Goal: Communication & Community: Answer question/provide support

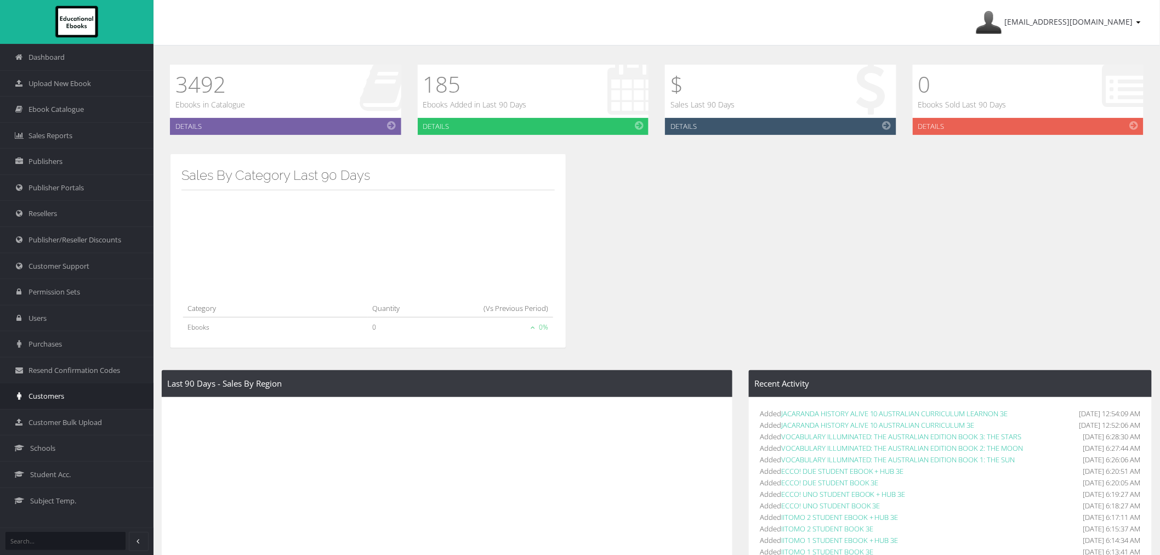
click at [66, 391] on link "Customers" at bounding box center [76, 395] width 153 height 26
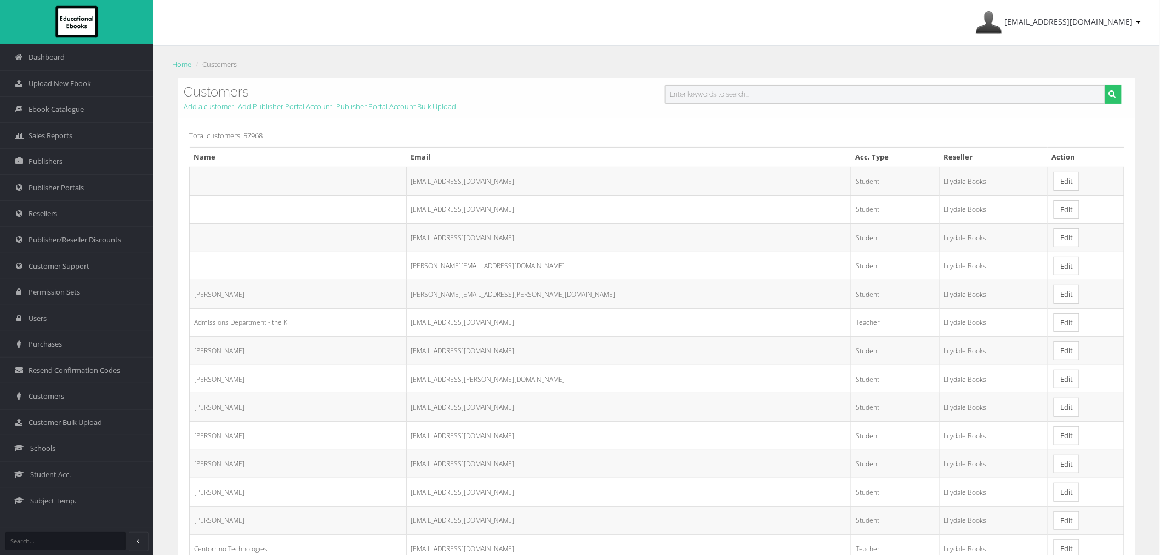
click at [755, 100] on input "text" at bounding box center [885, 94] width 440 height 19
paste input "[EMAIL_ADDRESS][DOMAIN_NAME]"
type input "[EMAIL_ADDRESS][DOMAIN_NAME]"
click at [1104, 85] on button "submit" at bounding box center [1112, 94] width 17 height 19
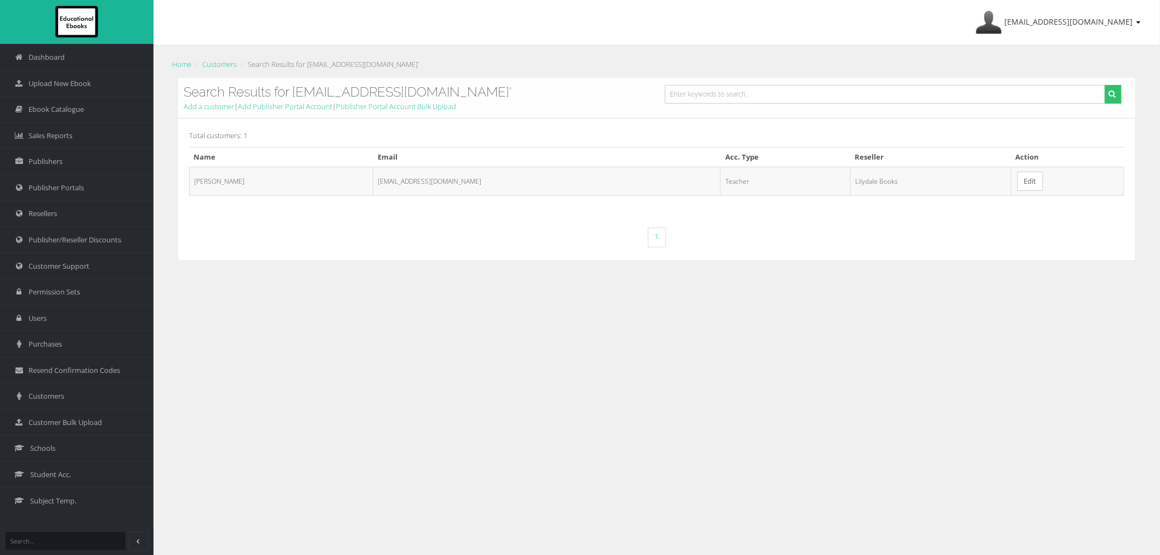
click at [1017, 178] on link "Edit" at bounding box center [1030, 181] width 26 height 19
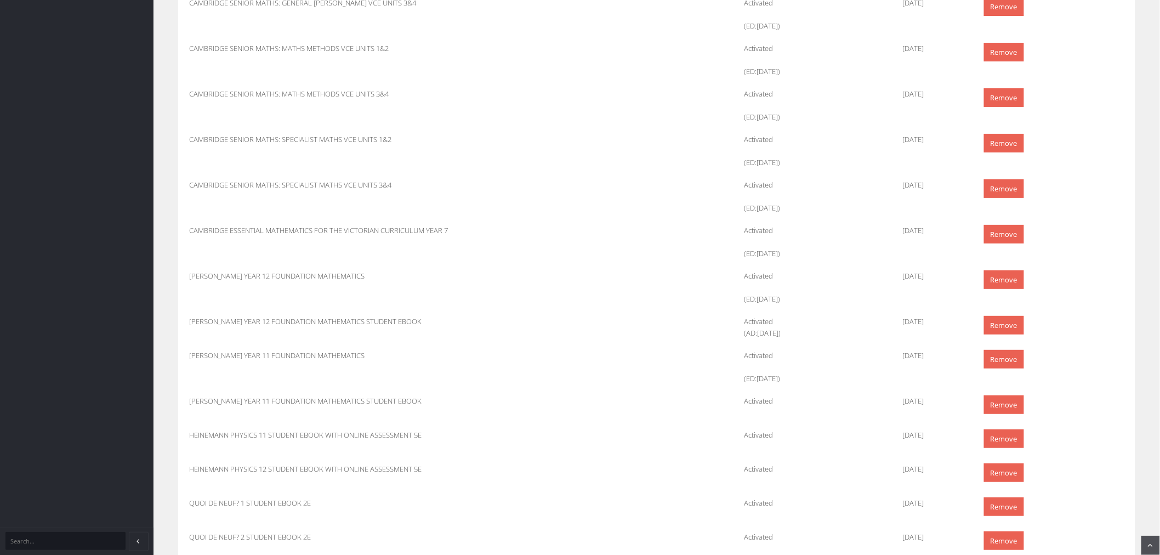
scroll to position [4281, 0]
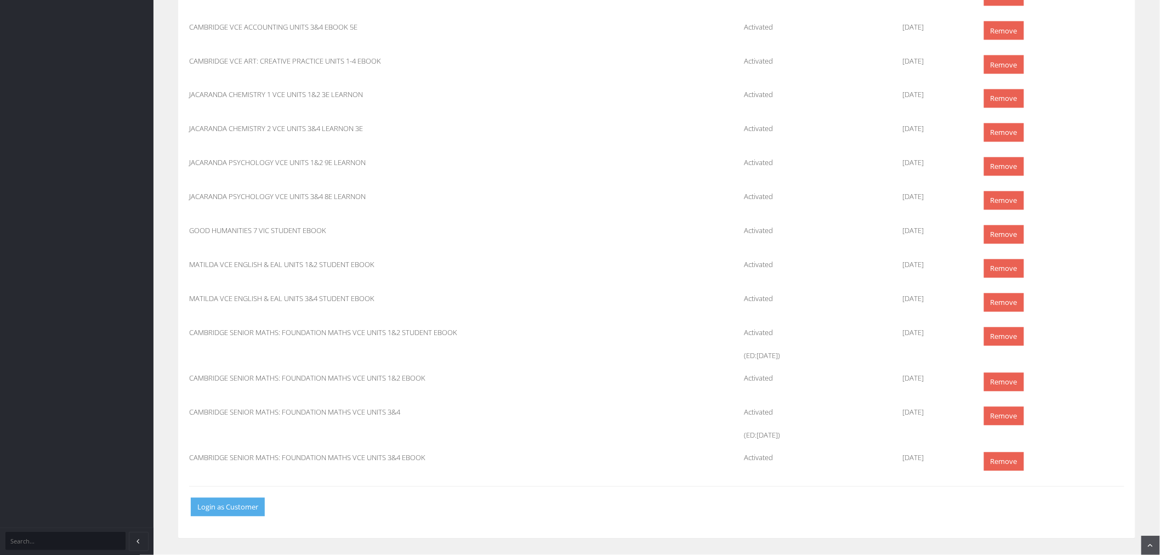
click at [236, 512] on button "Login as Customer" at bounding box center [228, 507] width 74 height 19
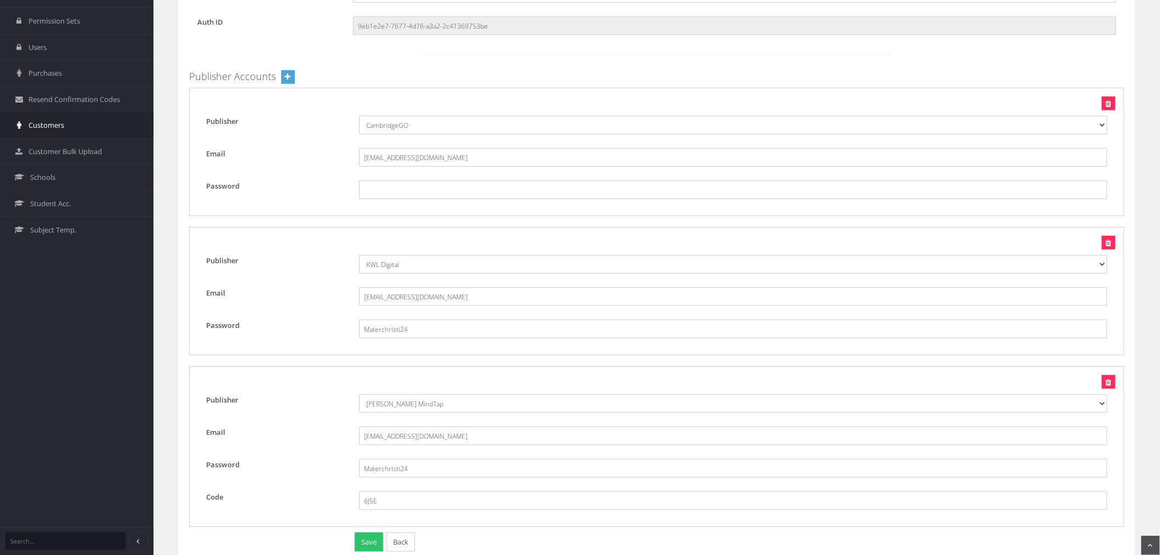
scroll to position [204, 0]
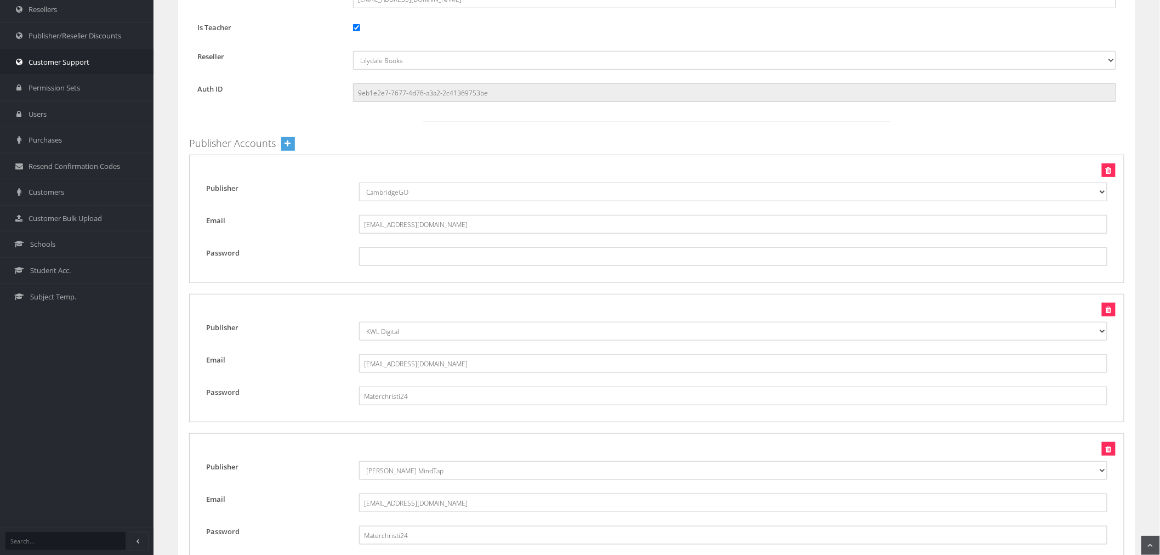
click at [41, 70] on link "Customer Support" at bounding box center [76, 62] width 153 height 26
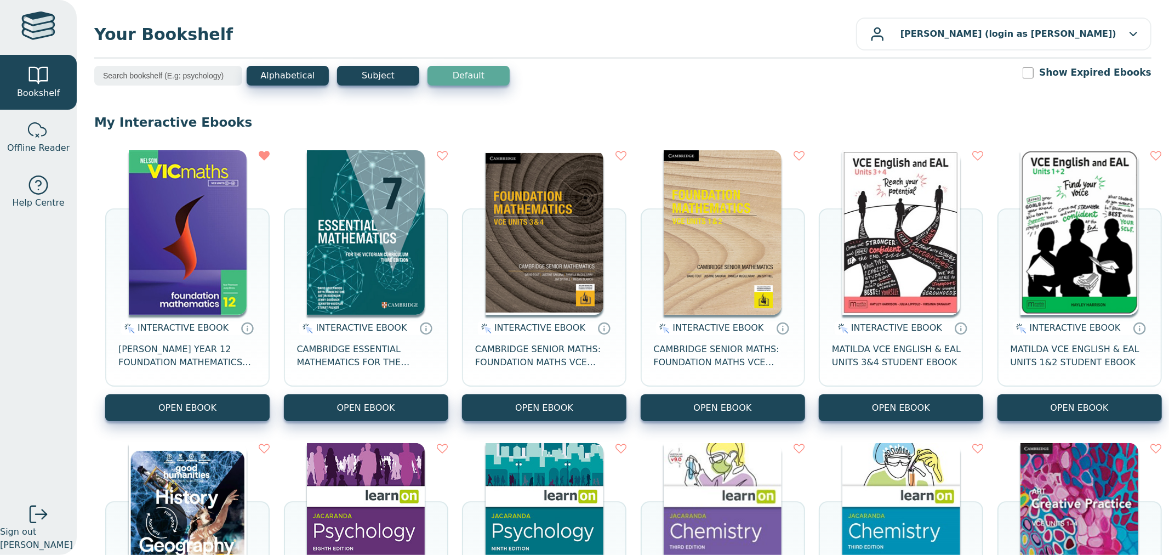
click at [626, 155] on icon at bounding box center [620, 155] width 11 height 11
click at [805, 153] on icon at bounding box center [799, 155] width 11 height 11
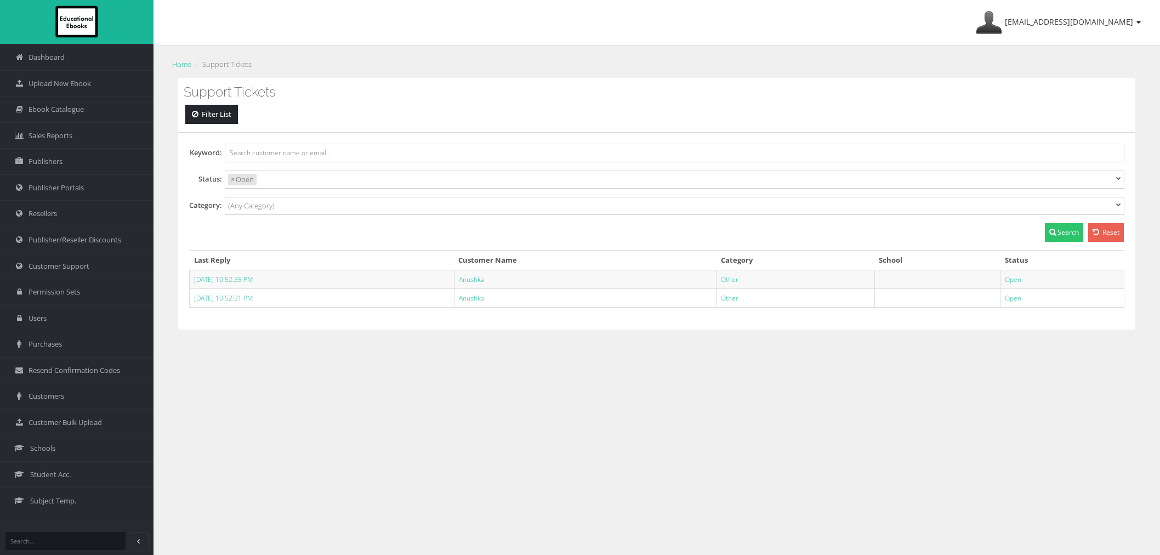
select select
click at [484, 300] on link "Anushka" at bounding box center [471, 297] width 25 height 9
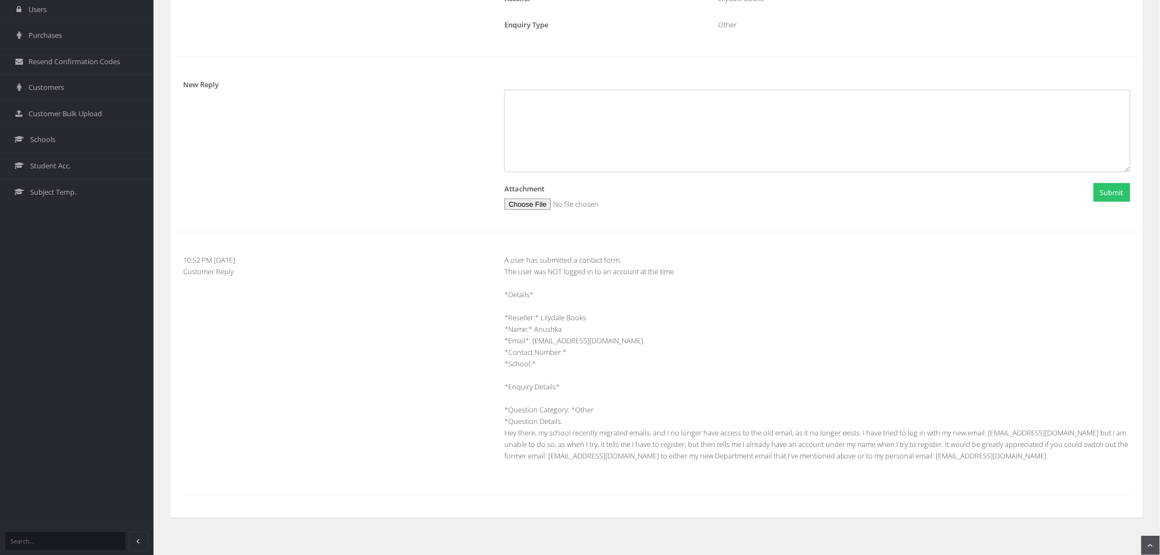
scroll to position [310, 0]
drag, startPoint x: 533, startPoint y: 340, endPoint x: 613, endPoint y: 341, distance: 79.5
click at [613, 341] on div "A user has submitted a contact form. The user was NOT logged in to an account a…" at bounding box center [817, 362] width 642 height 219
copy div "abajr@schools.vic.edu.au"
click at [58, 82] on span "Customers" at bounding box center [46, 86] width 36 height 10
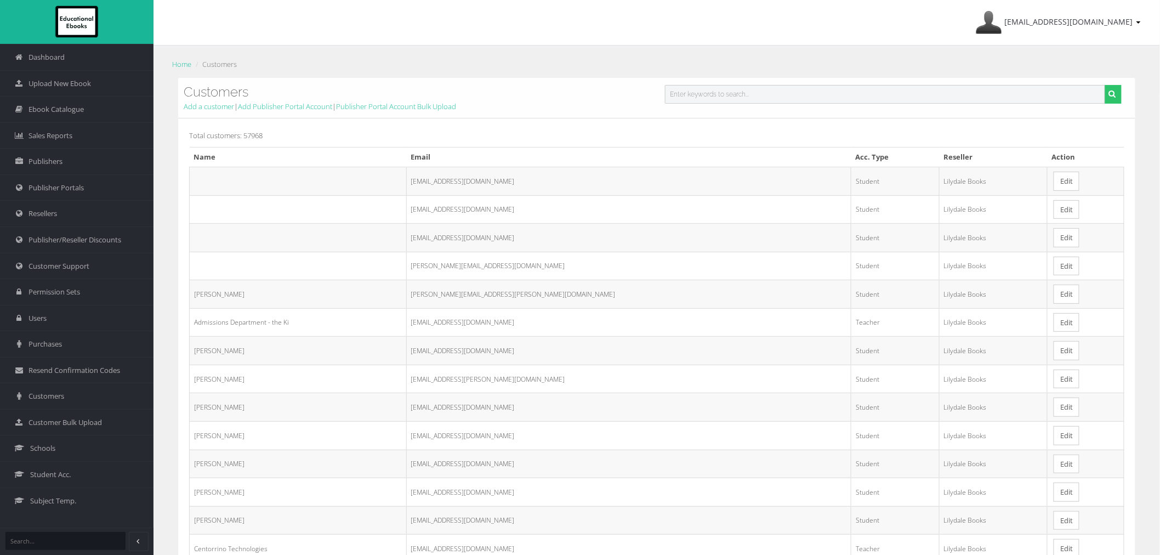
click at [769, 95] on input "text" at bounding box center [885, 94] width 440 height 19
paste input "[EMAIL_ADDRESS][DOMAIN_NAME]"
type input "[EMAIL_ADDRESS][DOMAIN_NAME]"
click at [1104, 85] on button "submit" at bounding box center [1112, 94] width 17 height 19
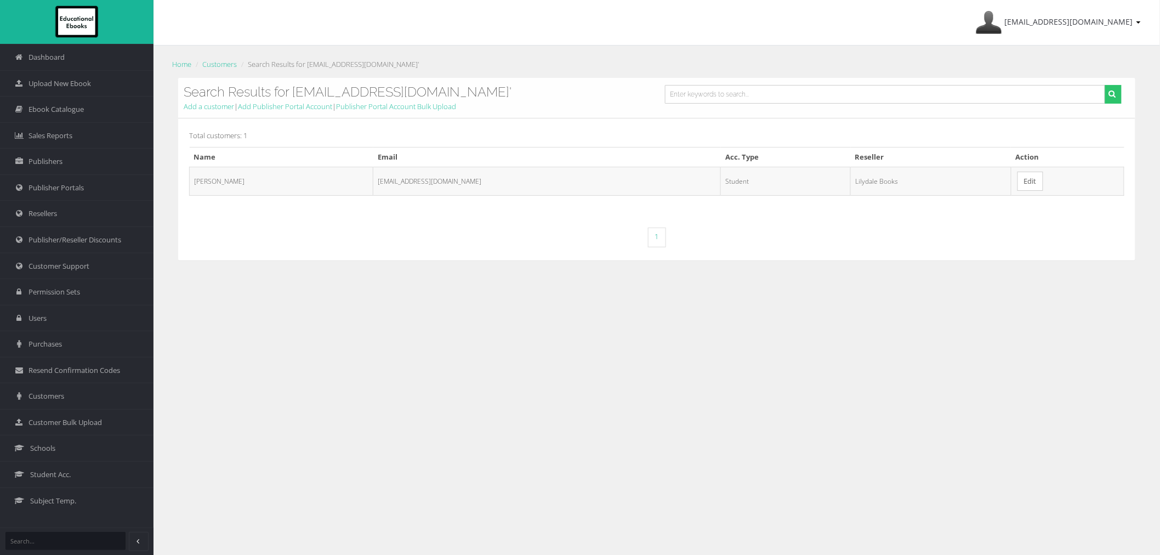
click at [1017, 190] on link "Edit" at bounding box center [1030, 181] width 26 height 19
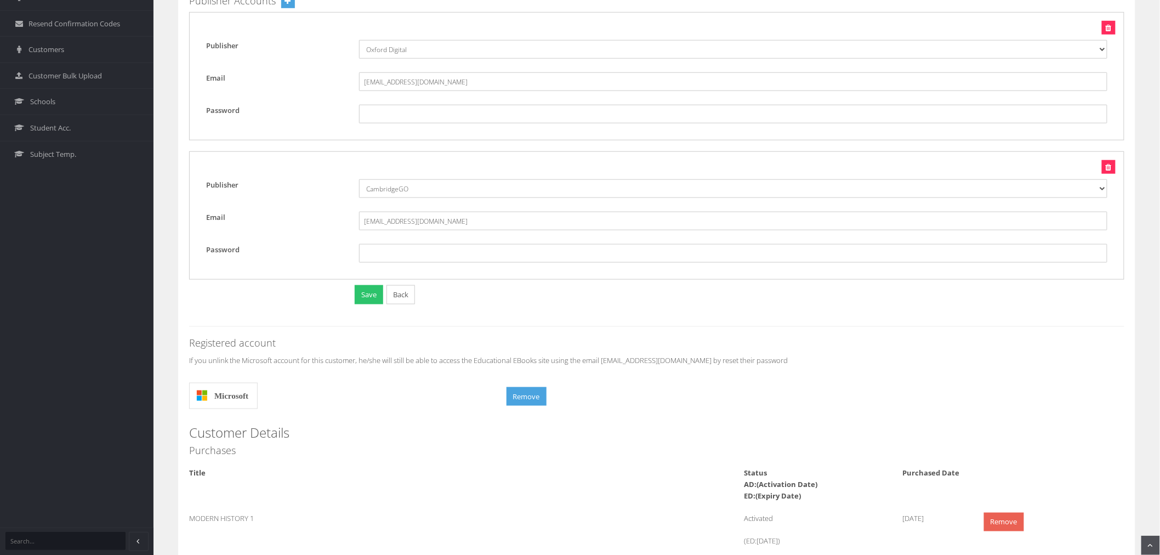
scroll to position [426, 0]
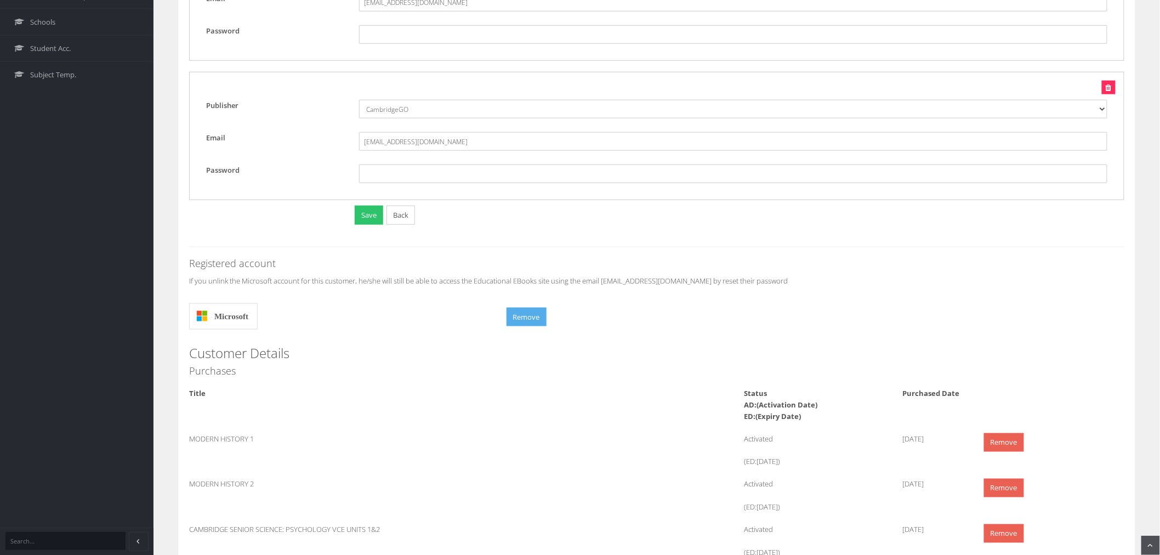
click at [522, 324] on button "Remove" at bounding box center [526, 316] width 40 height 19
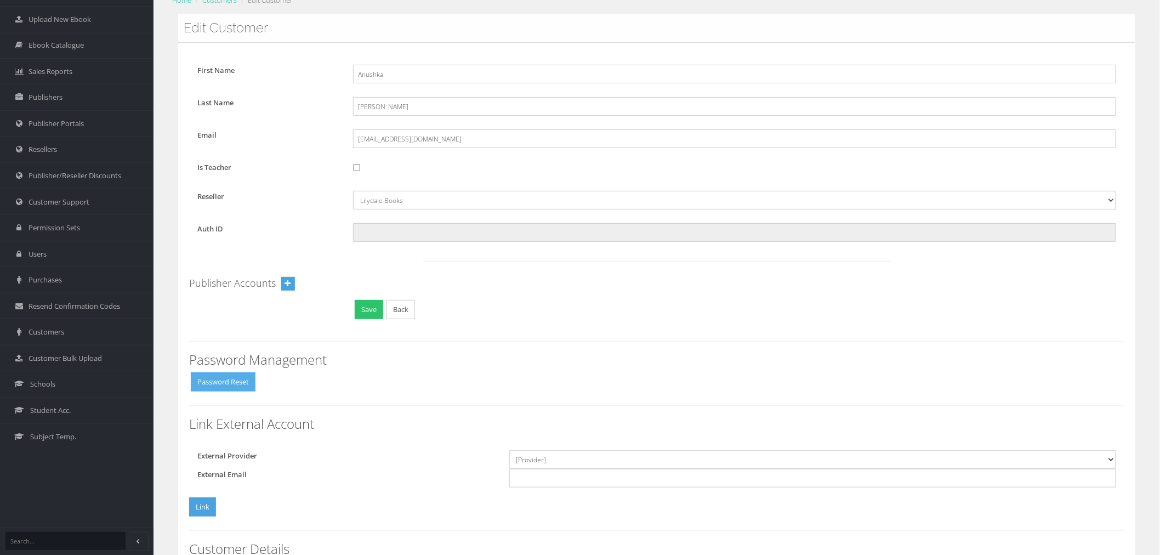
scroll to position [122, 0]
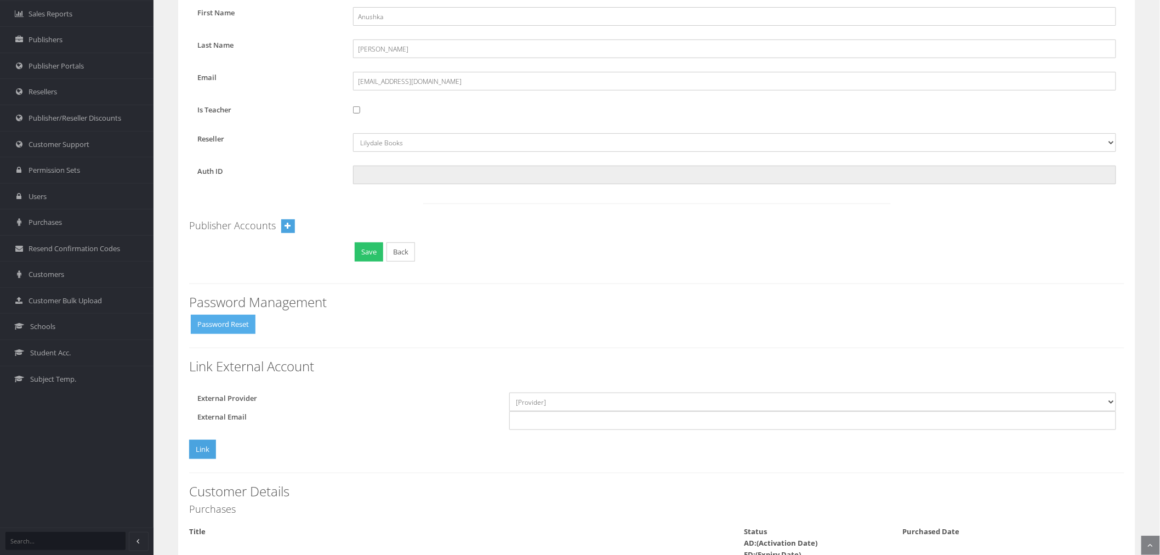
click at [217, 321] on button "Password Reset" at bounding box center [223, 324] width 65 height 19
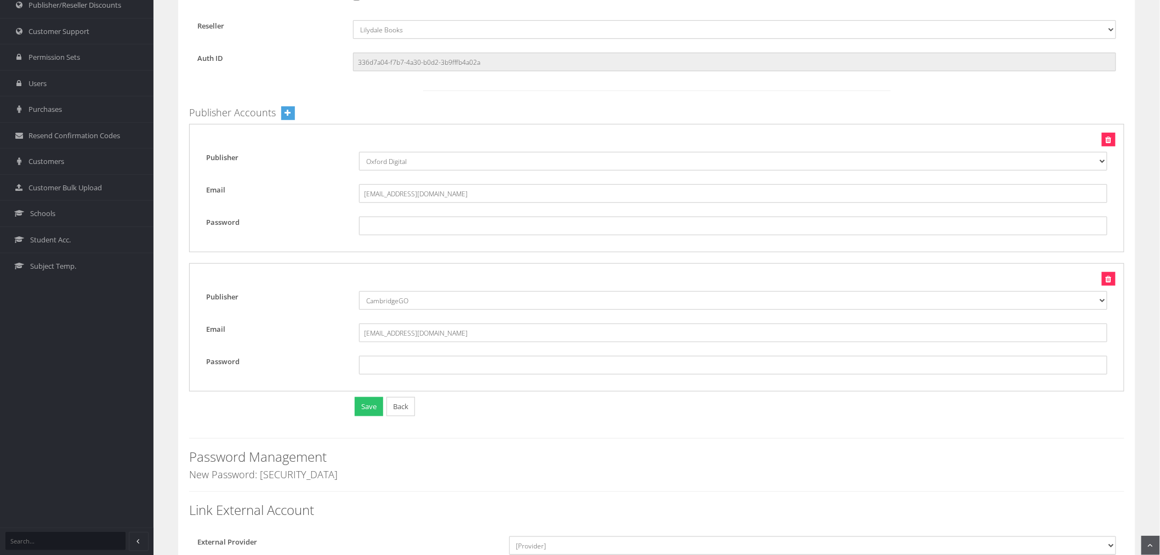
scroll to position [243, 0]
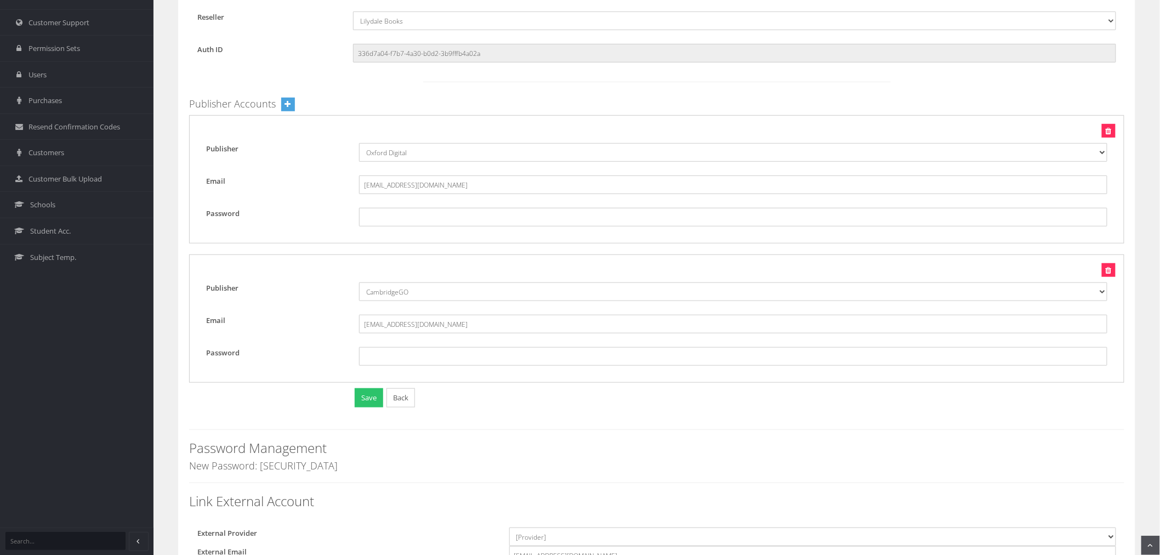
drag, startPoint x: 304, startPoint y: 469, endPoint x: 191, endPoint y: 467, distance: 113.4
click at [191, 467] on h4 "New Password: [SECURITY_DATA]" at bounding box center [656, 465] width 935 height 11
copy h4 "New Password: [SECURITY_DATA]"
click at [72, 28] on link "Customer Support" at bounding box center [76, 22] width 153 height 26
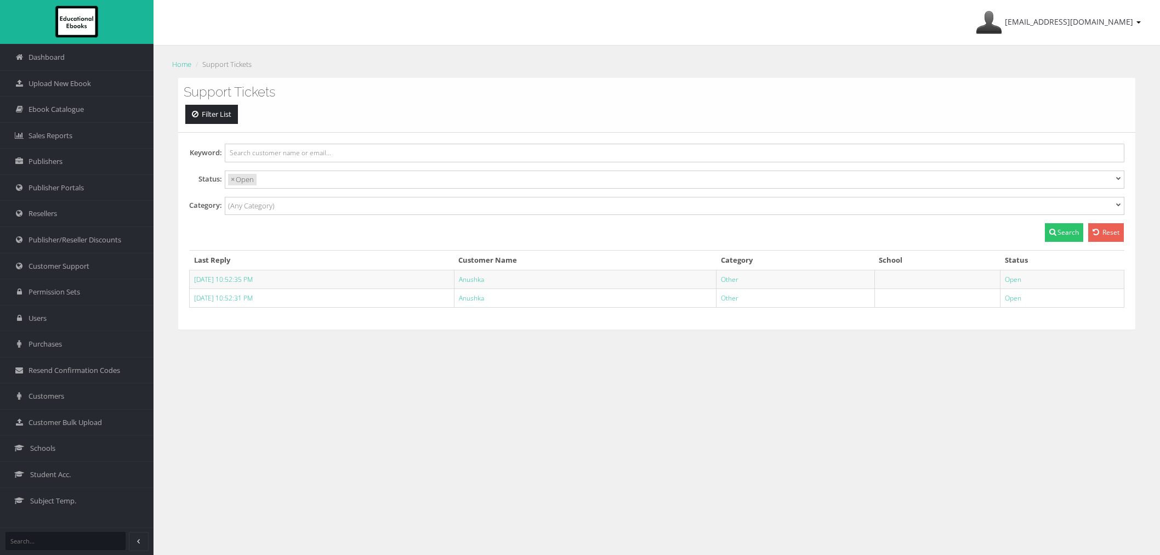
select select
click link "Anushka"
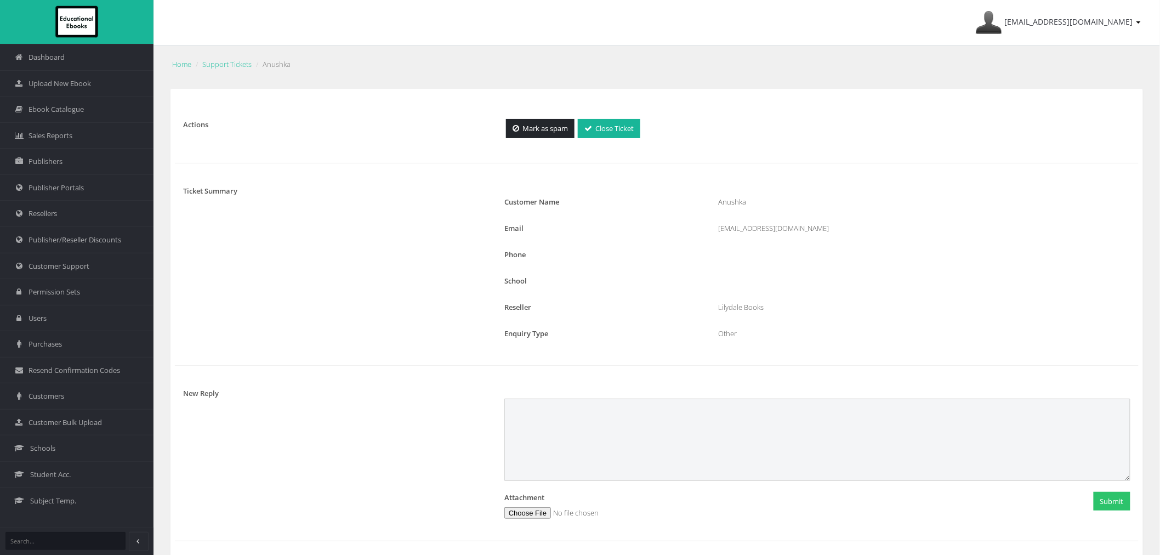
click at [570, 436] on textarea at bounding box center [817, 439] width 626 height 82
paste textarea "New Password: [SECURITY_DATA]"
click at [611, 437] on textarea "Good morning, Thank you for your support ticket. I have gone ahead and removed …" at bounding box center [817, 439] width 626 height 82
click at [607, 444] on textarea "Good morning, Thank you for your support ticket. I have gone ahead and removed …" at bounding box center [817, 439] width 626 height 82
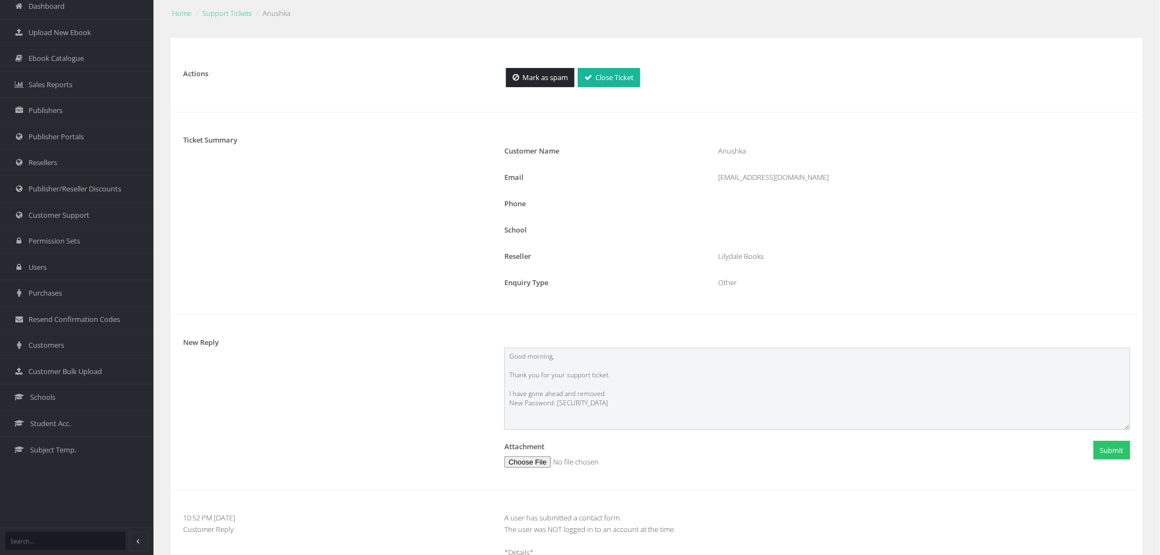
scroll to position [122, 0]
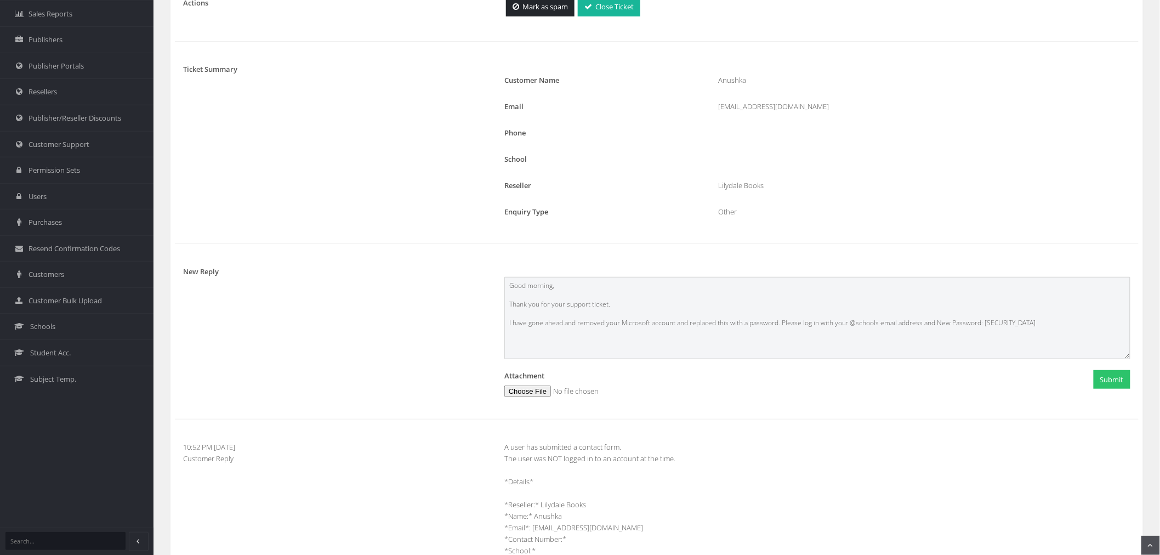
click at [1018, 329] on textarea "Good morning, Thank you for your support ticket. I have gone ahead and removed …" at bounding box center [817, 318] width 626 height 82
type textarea "Good morning, Thank you for your support ticket. I have gone ahead and removed …"
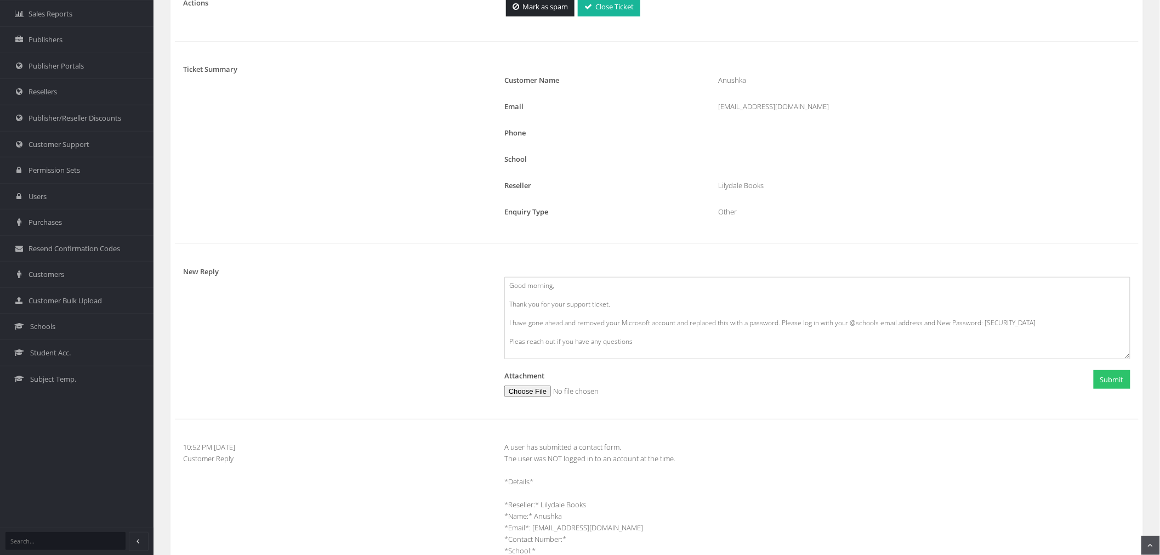
click at [1095, 390] on div "Submit" at bounding box center [1031, 381] width 214 height 22
click at [1098, 387] on button "Submit" at bounding box center [1111, 379] width 37 height 19
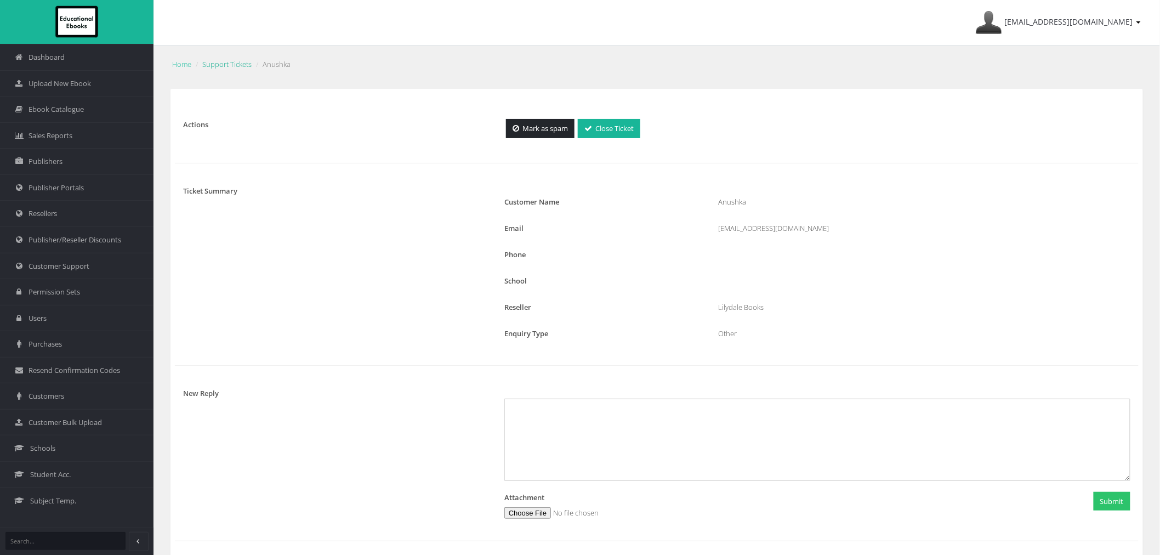
click at [229, 61] on link "Support Tickets" at bounding box center [226, 64] width 49 height 10
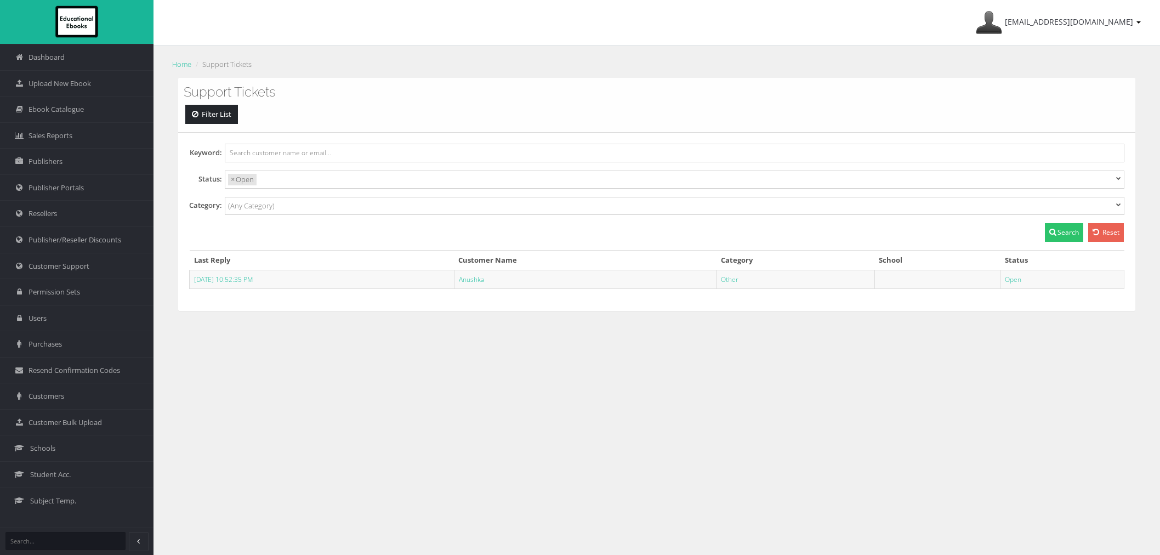
select select
click at [484, 278] on link "Anushka" at bounding box center [471, 279] width 25 height 9
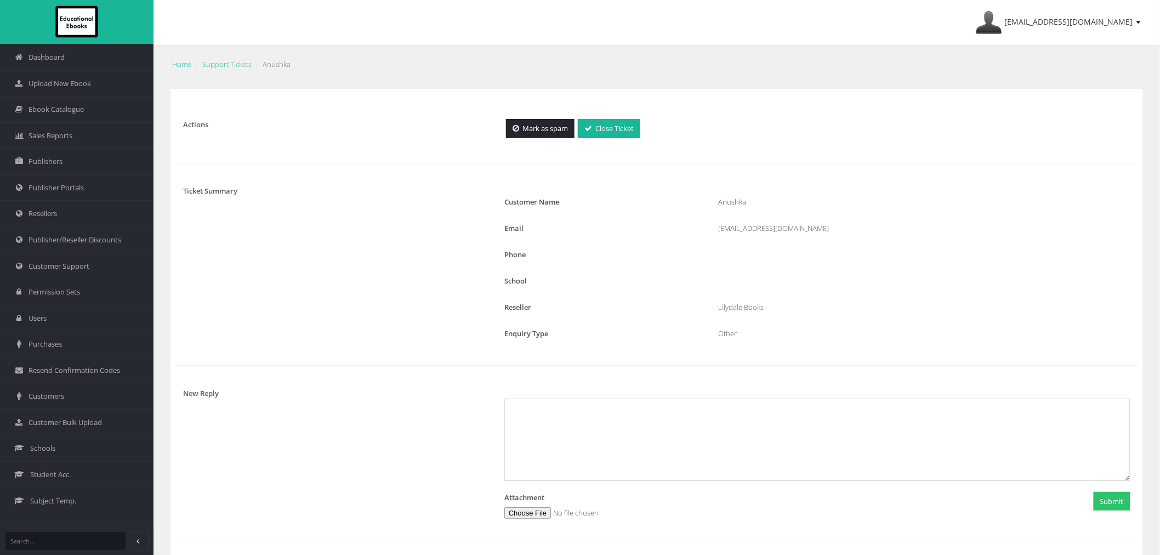
click at [623, 139] on div "Mark as spam Close Ticket" at bounding box center [817, 130] width 642 height 22
click at [623, 133] on link "Close Ticket" at bounding box center [609, 128] width 62 height 19
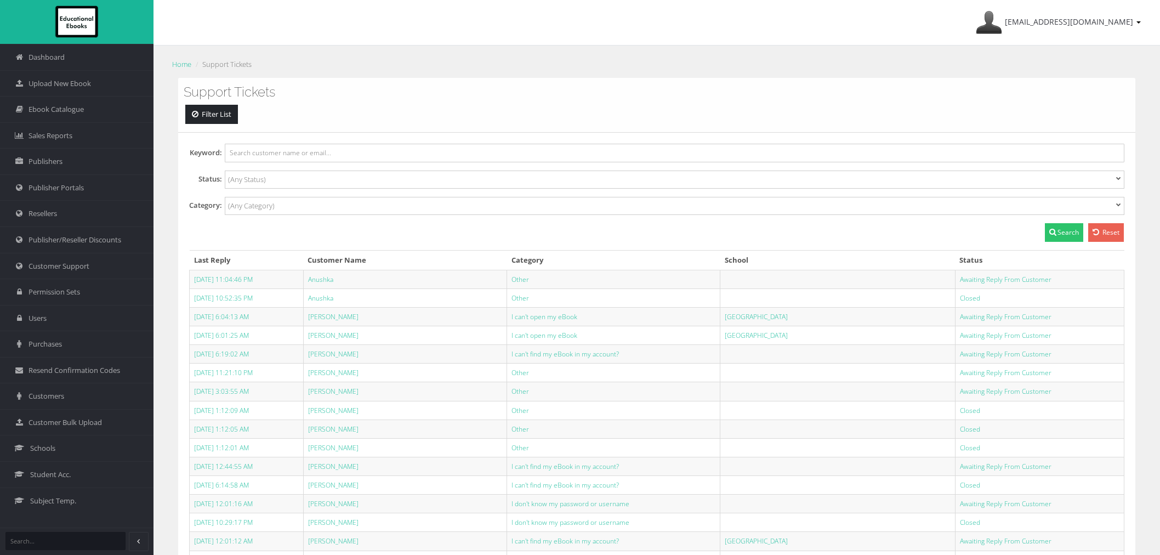
select select
click at [85, 261] on span "Customer Support" at bounding box center [58, 266] width 61 height 10
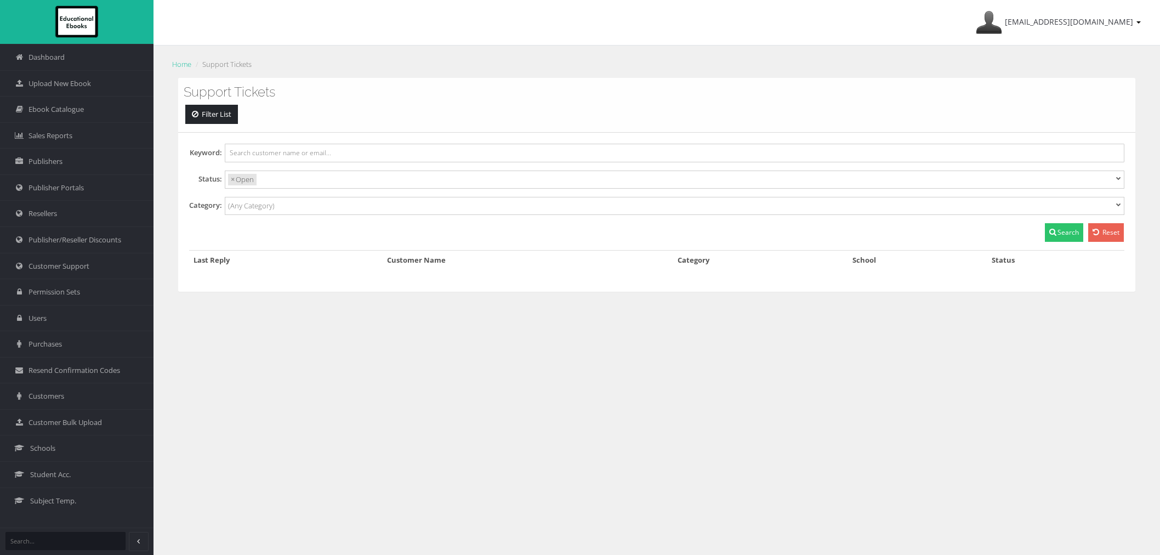
select select
